Goal: Complete application form

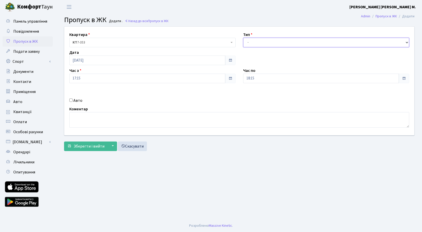
click at [254, 44] on select "- Доставка Таксі Гості Сервіс" at bounding box center [326, 43] width 166 height 10
select select "3"
click at [243, 38] on select "- Доставка Таксі Гості Сервіс" at bounding box center [326, 43] width 166 height 10
drag, startPoint x: 83, startPoint y: 144, endPoint x: 79, endPoint y: 143, distance: 4.1
click at [83, 144] on span "Зберегти і вийти" at bounding box center [89, 147] width 31 height 6
